Goal: Information Seeking & Learning: Learn about a topic

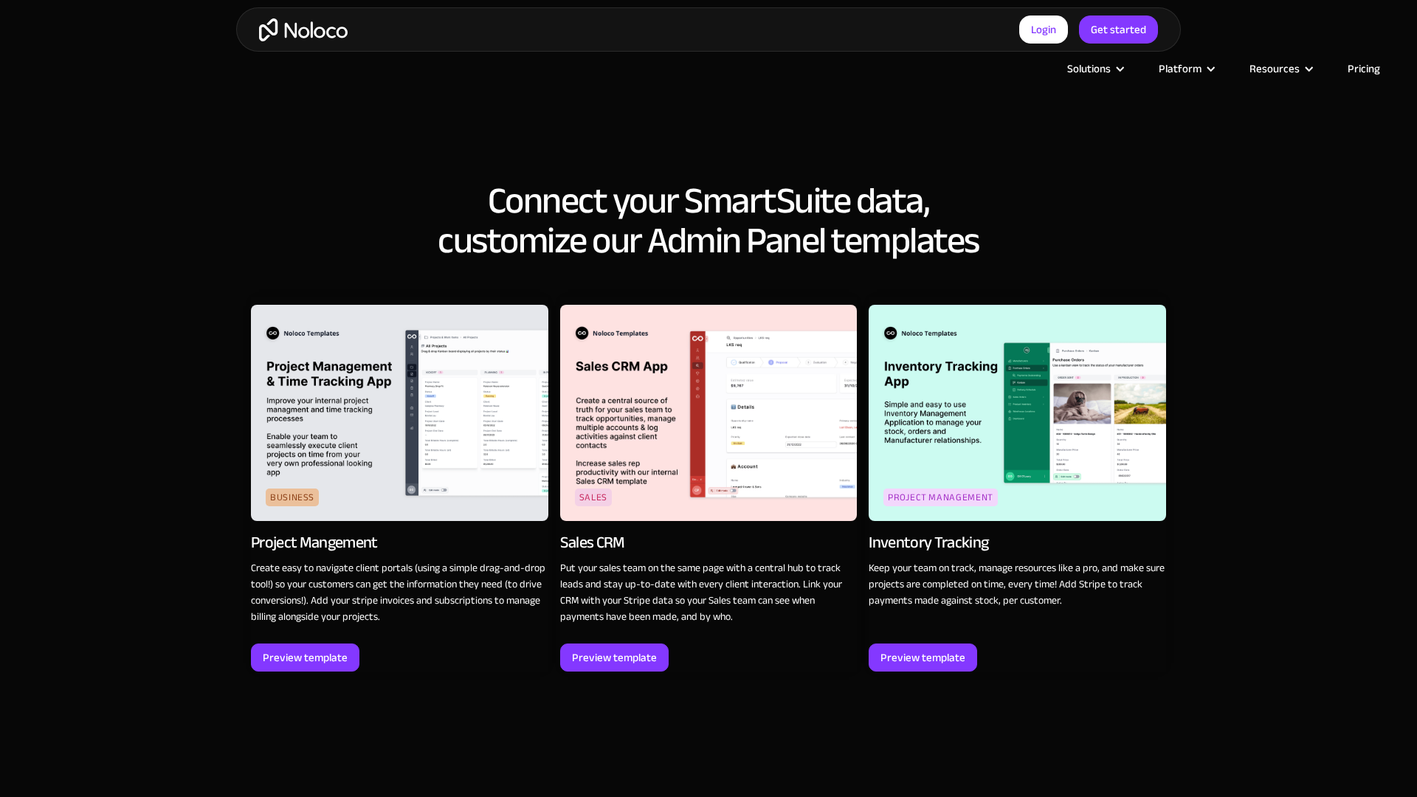
scroll to position [2070, 0]
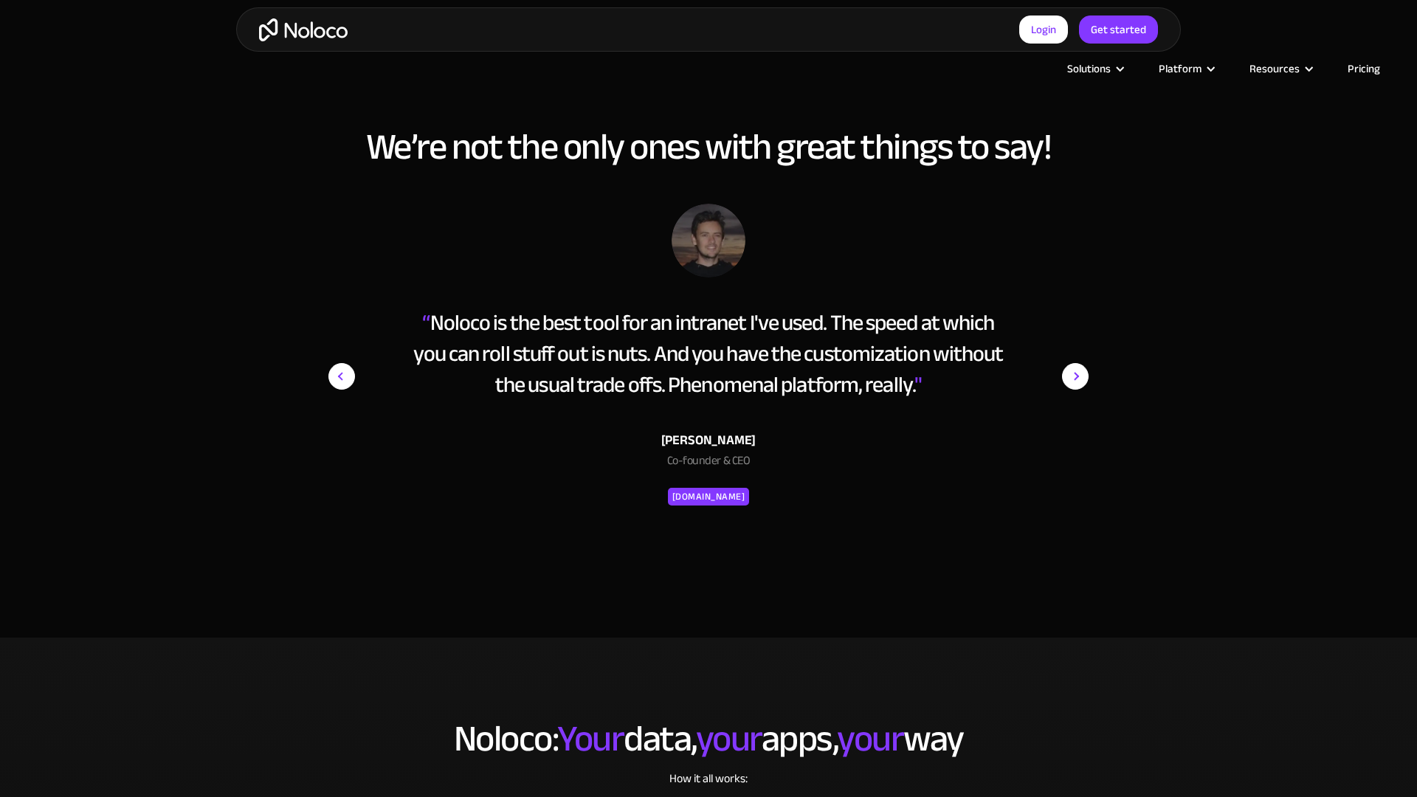
scroll to position [2764, 0]
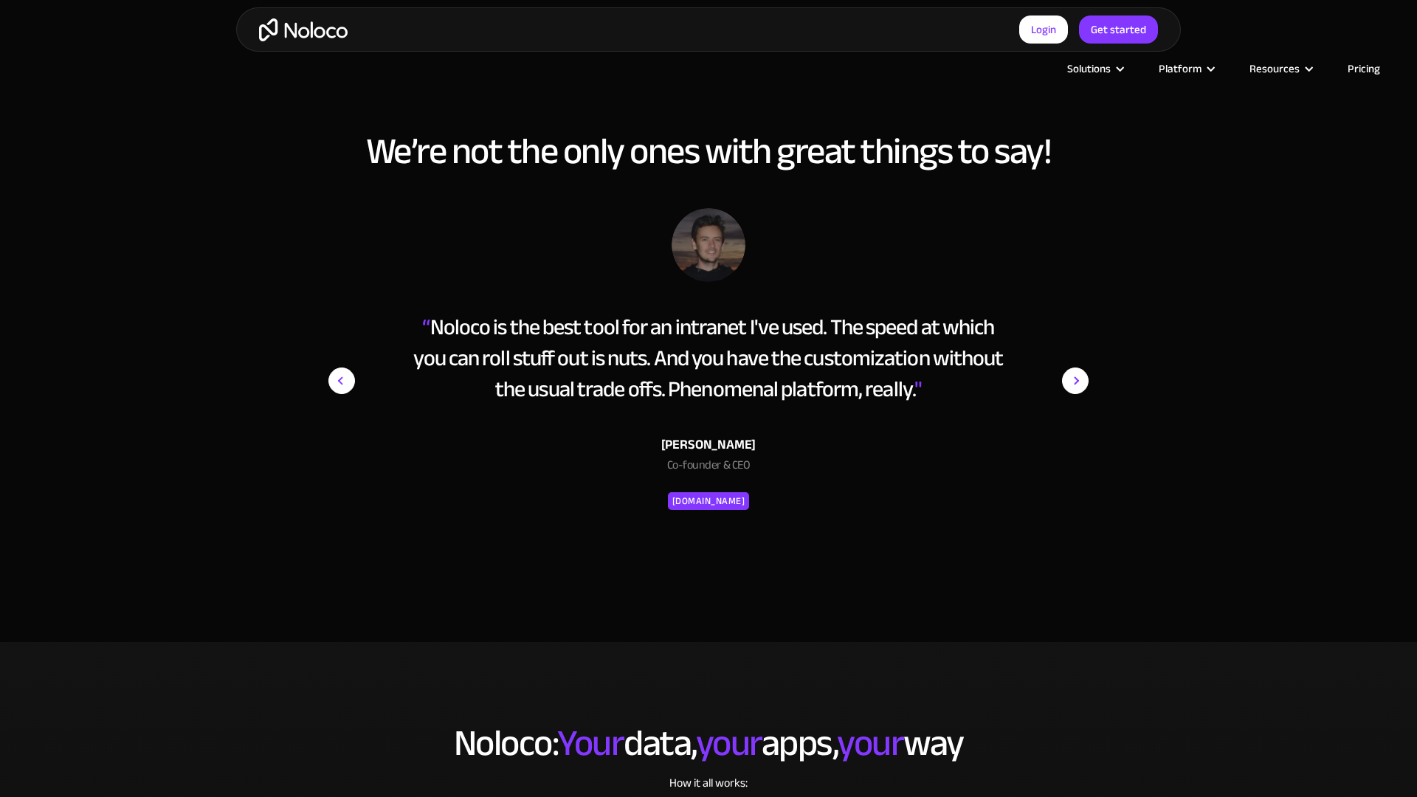
scroll to position [2777, 0]
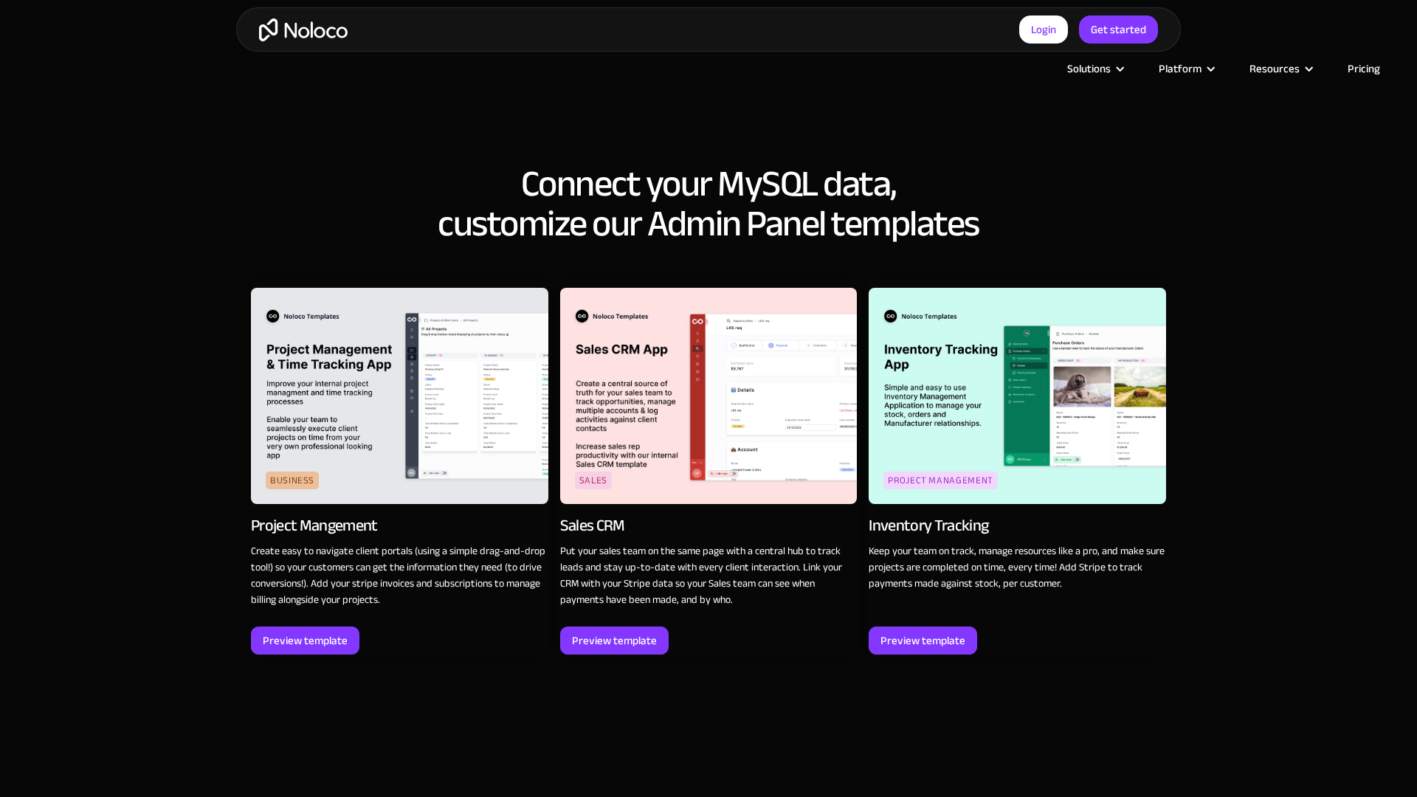
scroll to position [2776, 0]
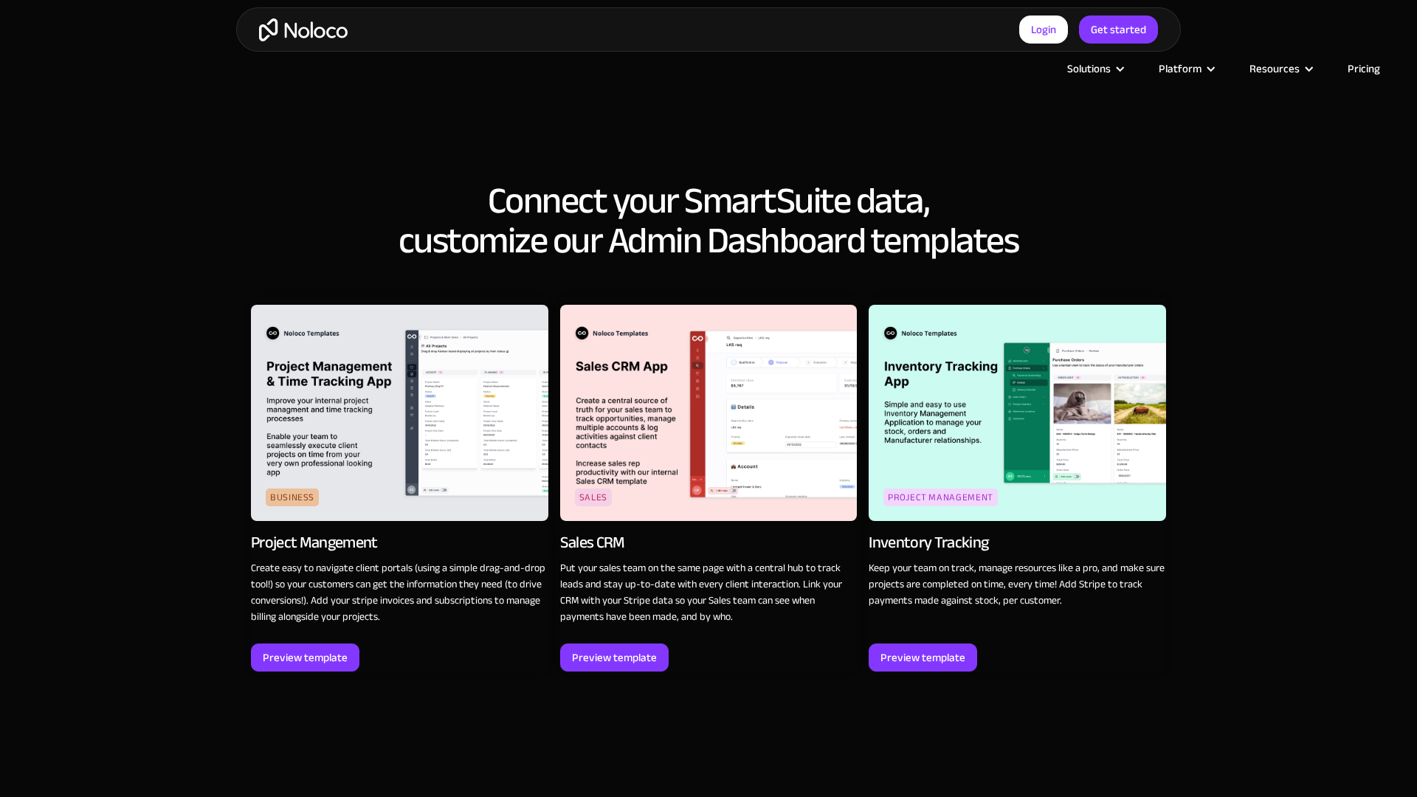
scroll to position [2070, 0]
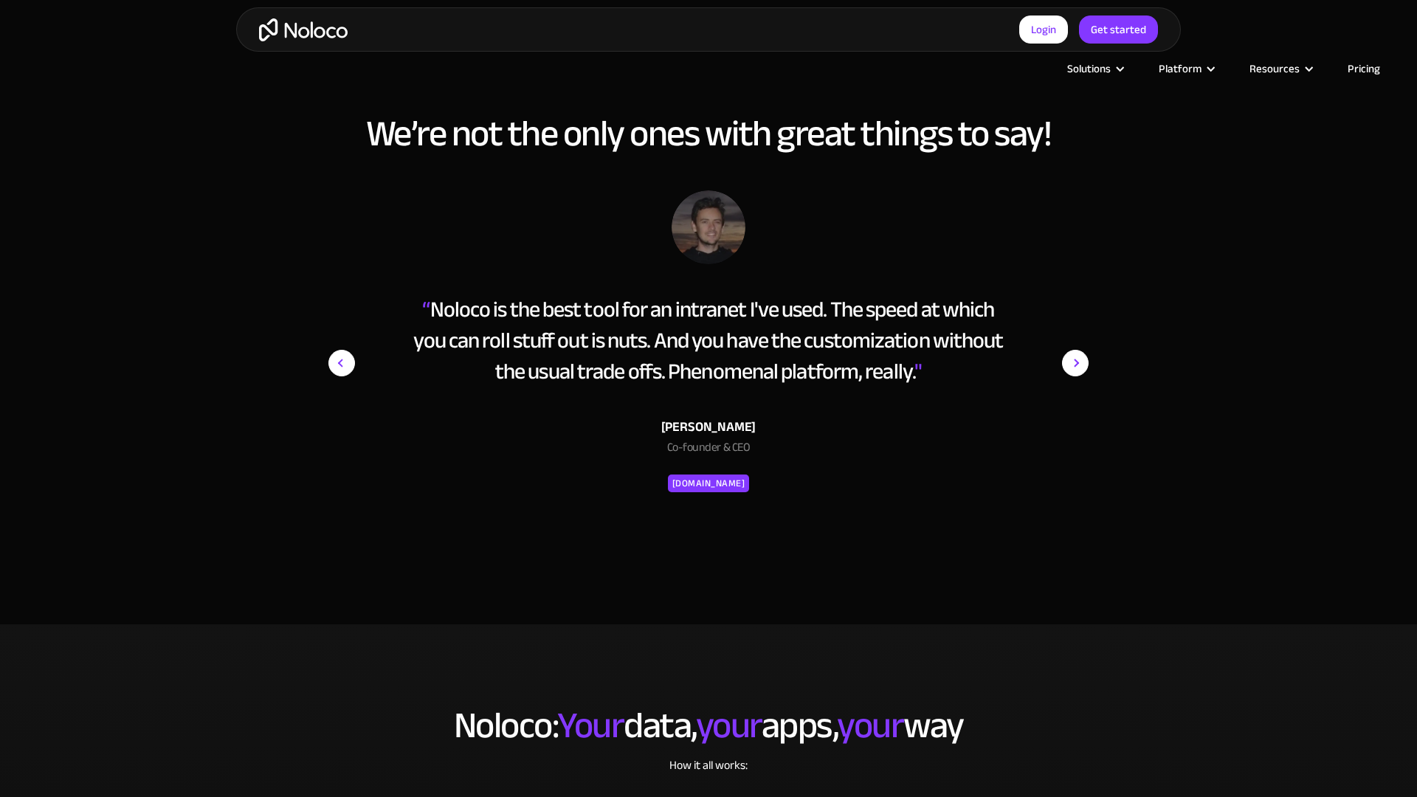
scroll to position [2777, 0]
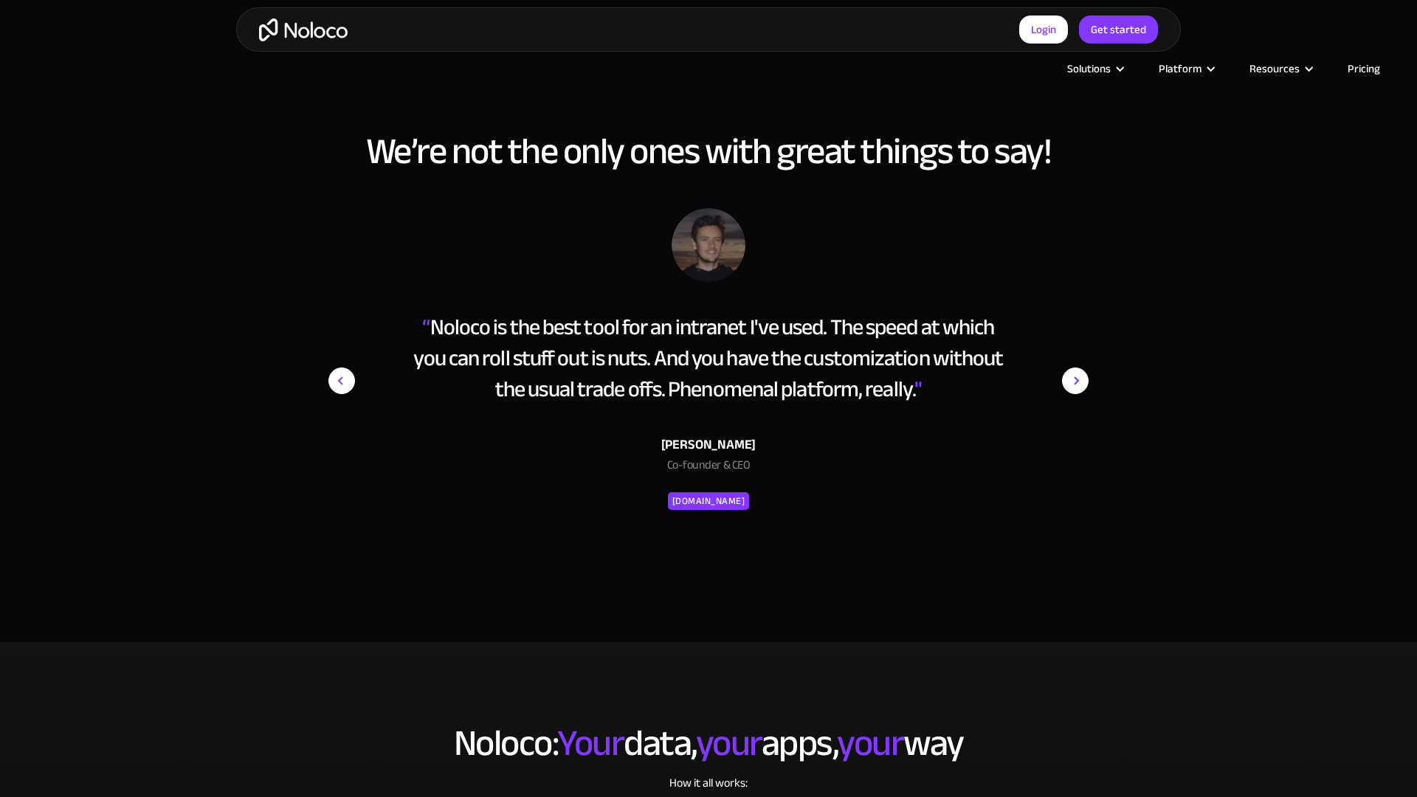
scroll to position [2777, 0]
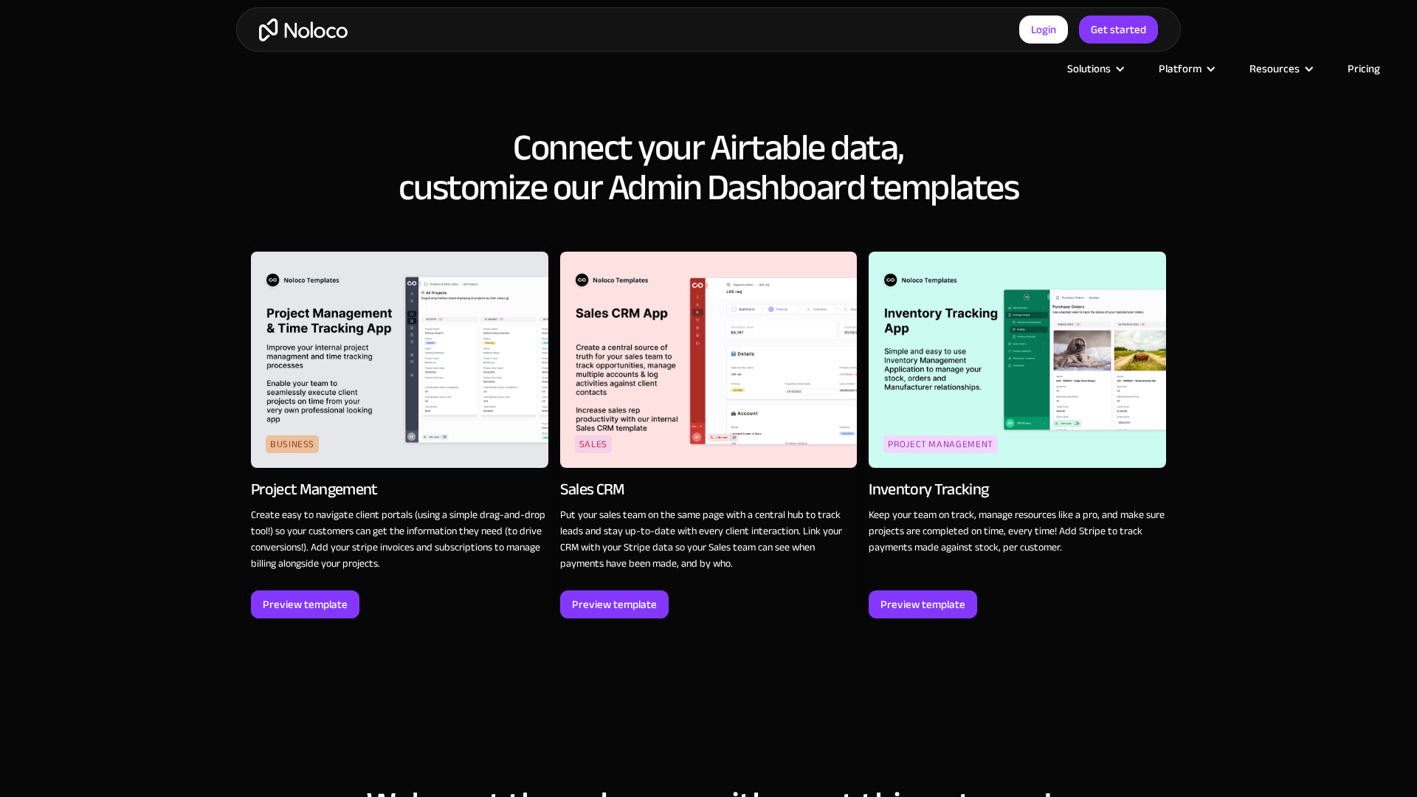
scroll to position [2070, 0]
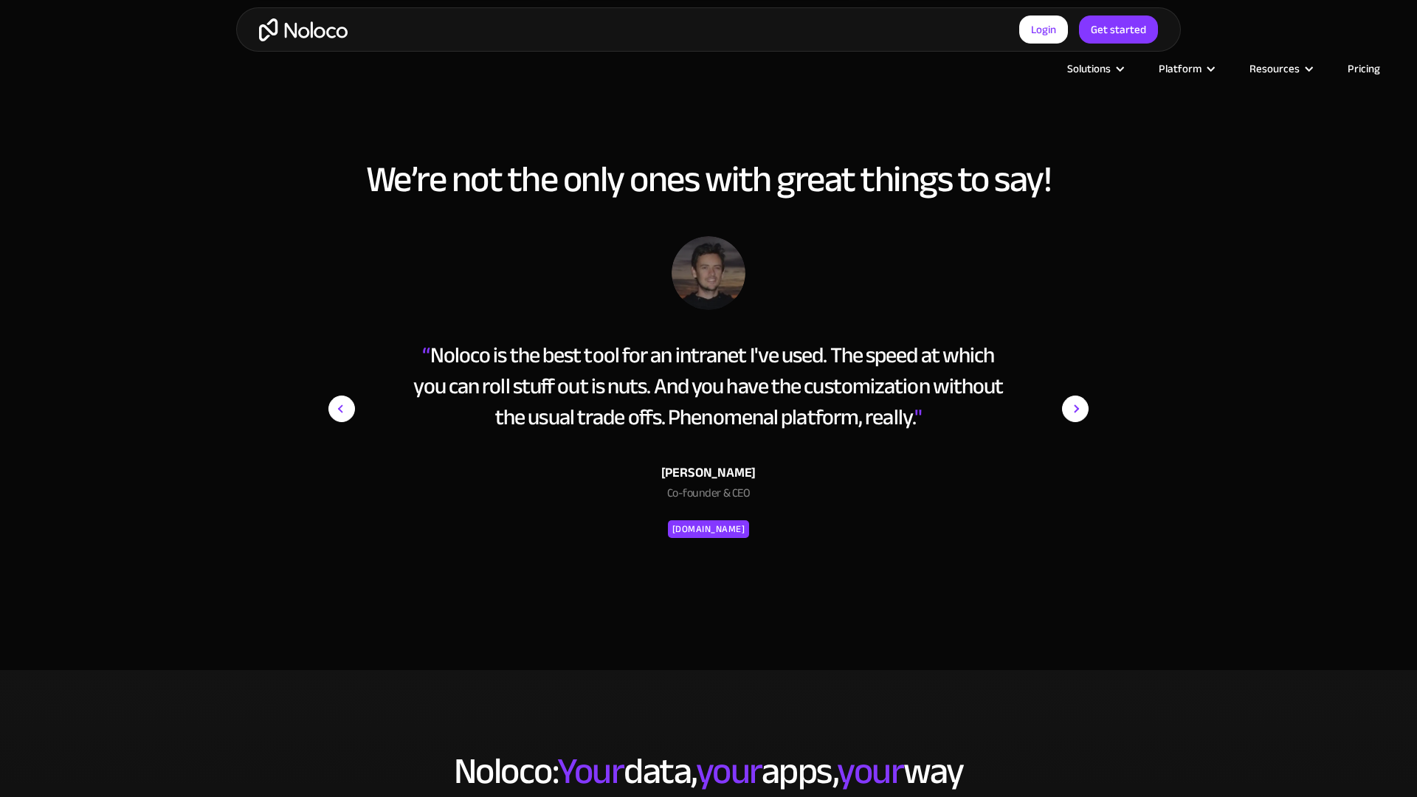
scroll to position [2776, 0]
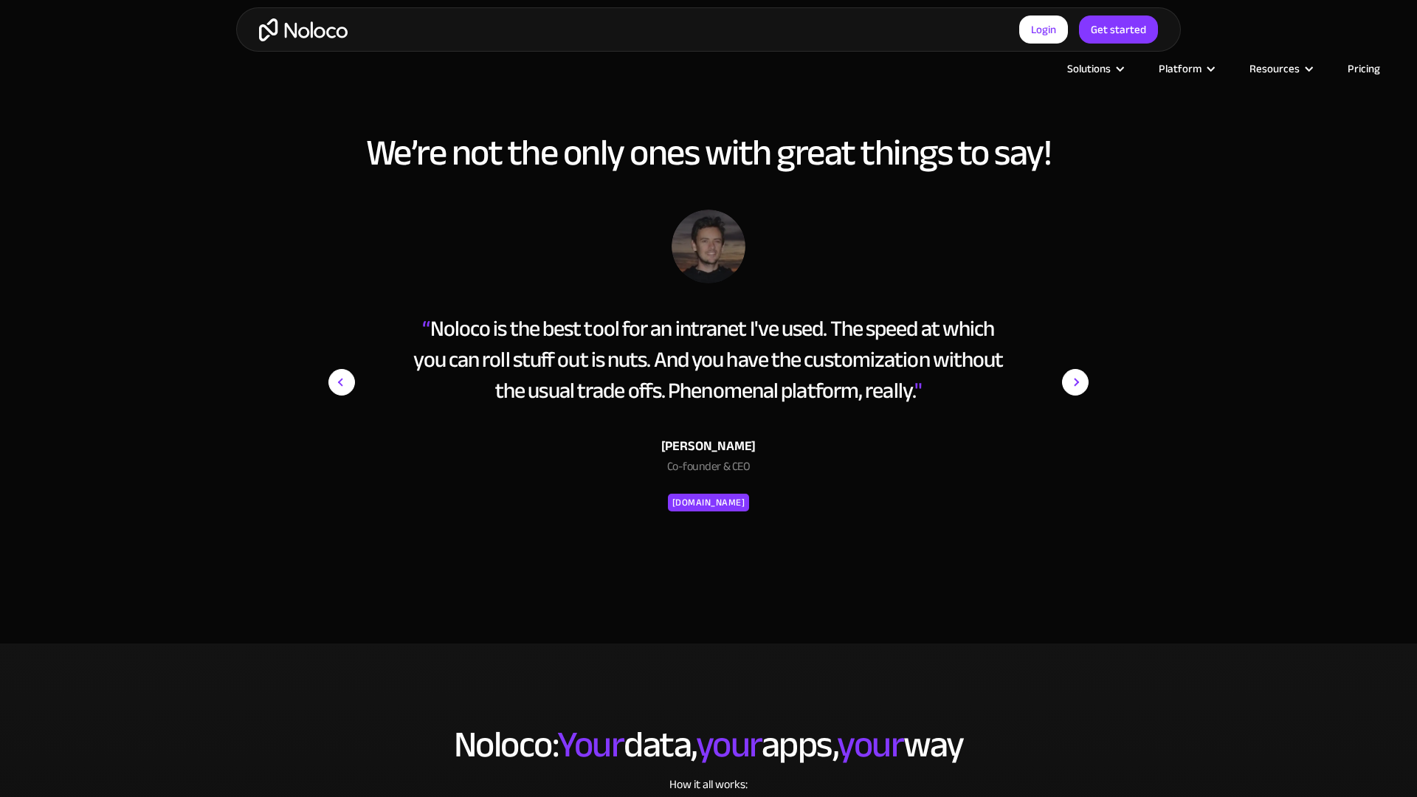
scroll to position [2776, 0]
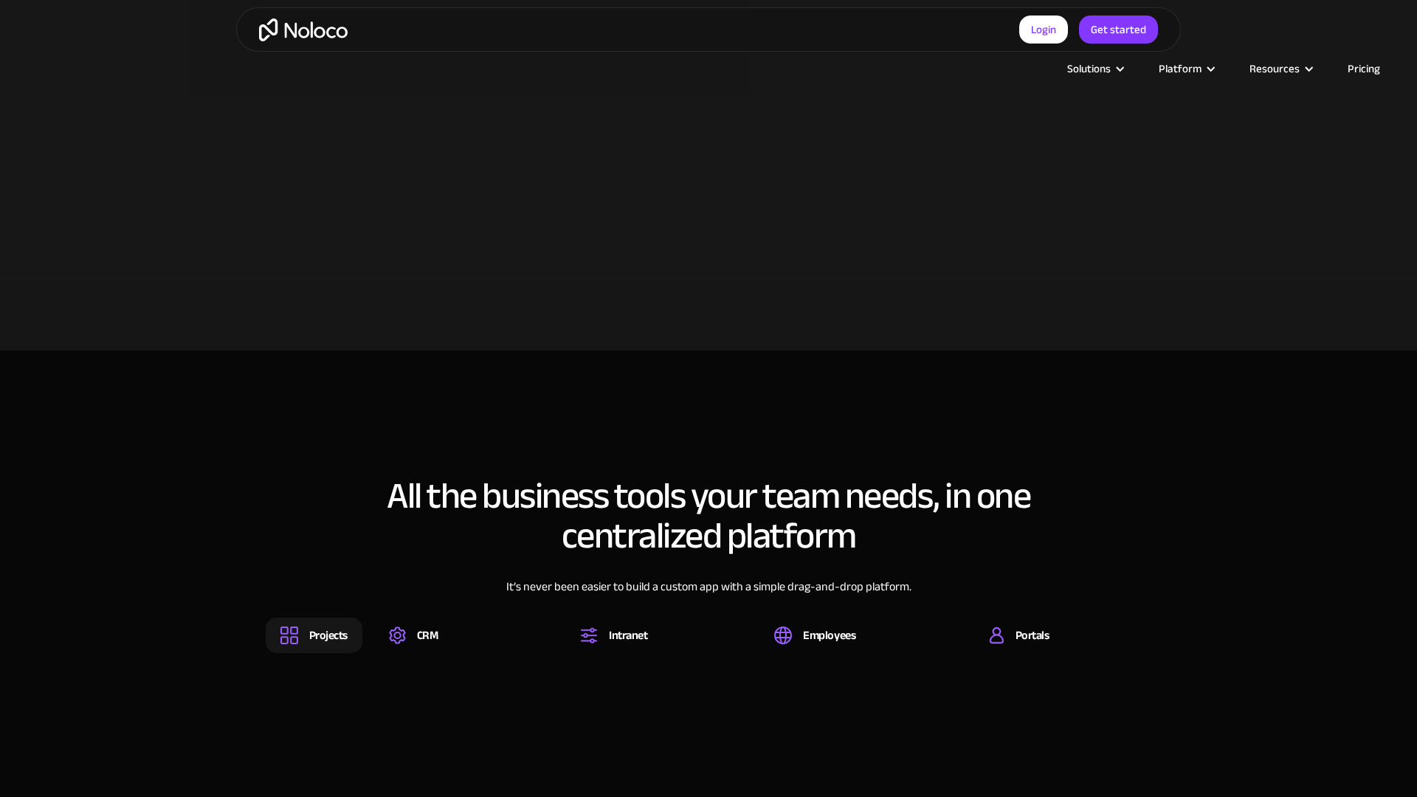
scroll to position [1363, 0]
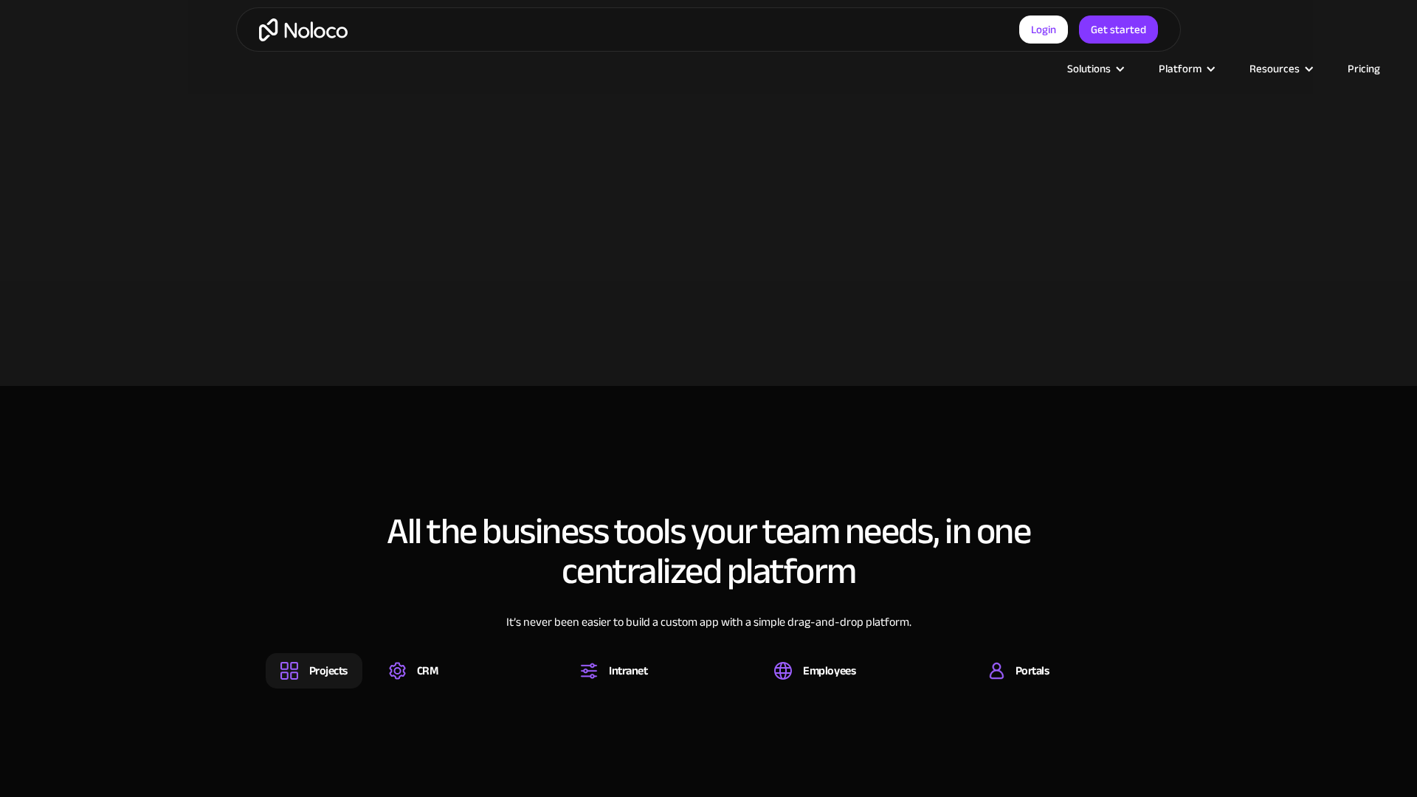
scroll to position [1363, 0]
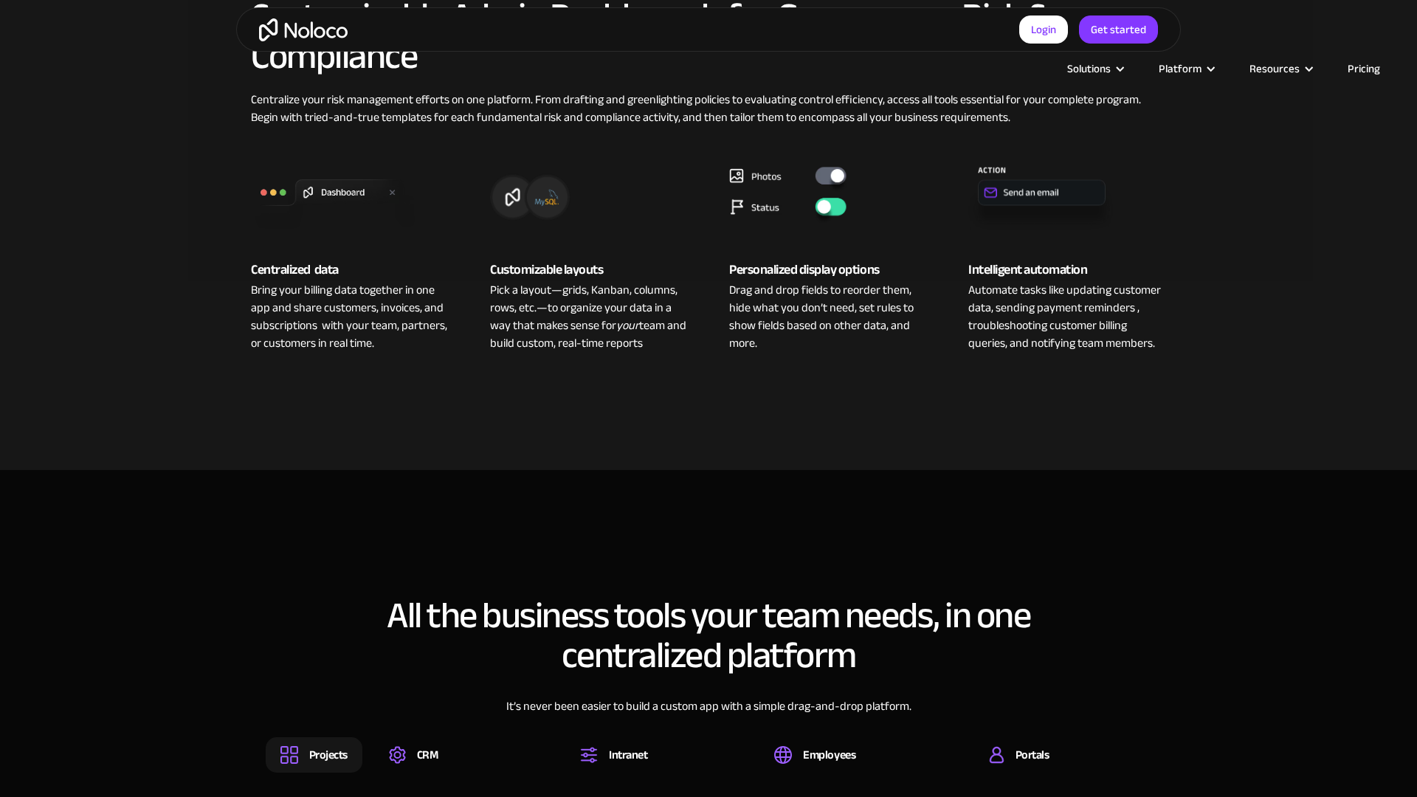
scroll to position [1363, 0]
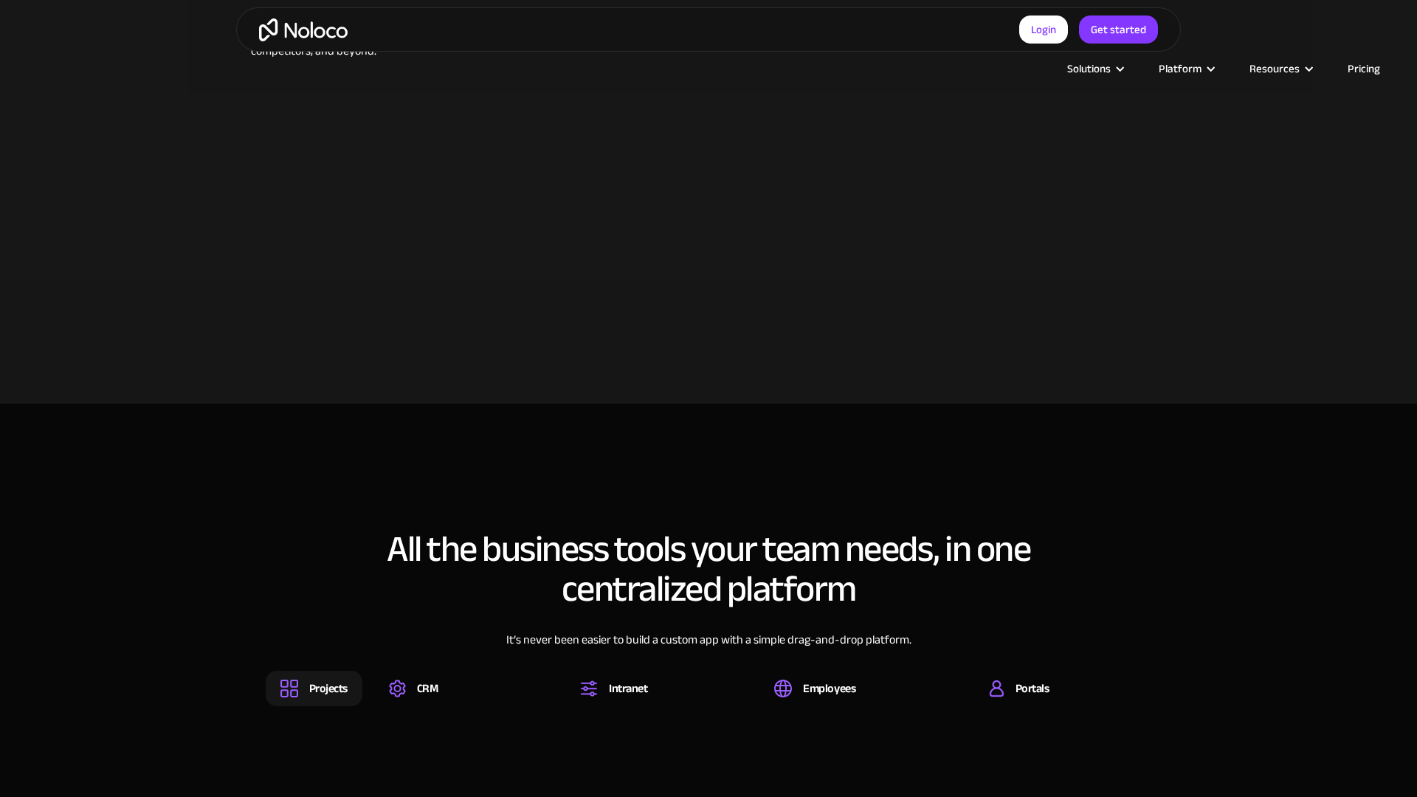
scroll to position [1363, 0]
